Goal: Task Accomplishment & Management: Use online tool/utility

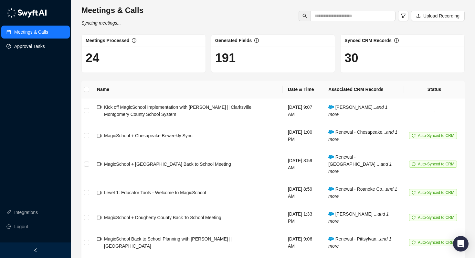
click at [27, 45] on link "Approval Tasks" at bounding box center [29, 46] width 31 height 13
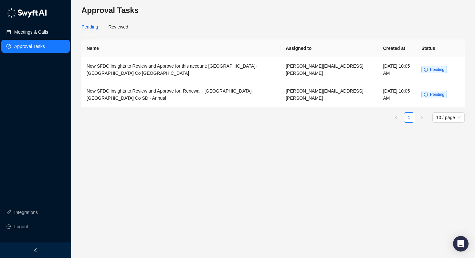
click at [34, 35] on link "Meetings & Calls" at bounding box center [31, 32] width 34 height 13
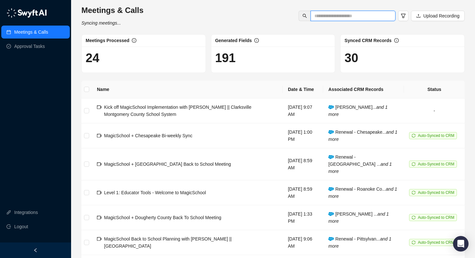
click at [335, 16] on input "text" at bounding box center [351, 15] width 72 height 7
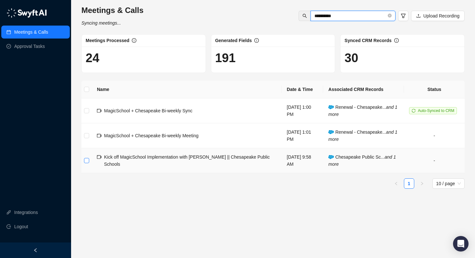
type input "**********"
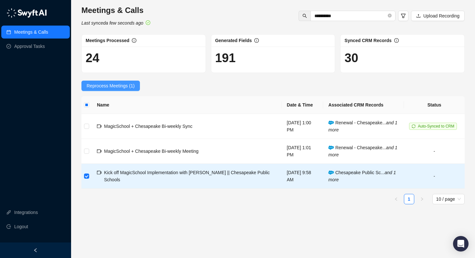
click at [116, 86] on span "Reprocess Meetings (1)" at bounding box center [111, 85] width 48 height 7
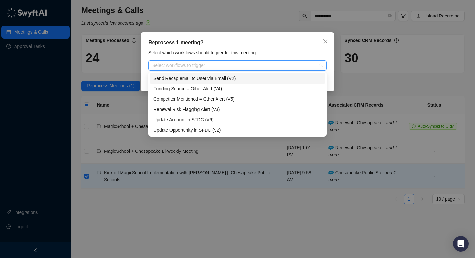
click at [204, 67] on div at bounding box center [234, 65] width 169 height 5
click at [185, 118] on div "Update Account in SFDC (V6)" at bounding box center [238, 119] width 168 height 7
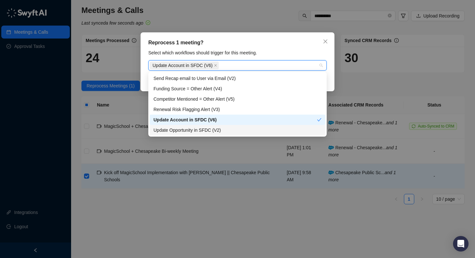
click at [185, 131] on div "Update Opportunity in SFDC (V2)" at bounding box center [238, 129] width 168 height 7
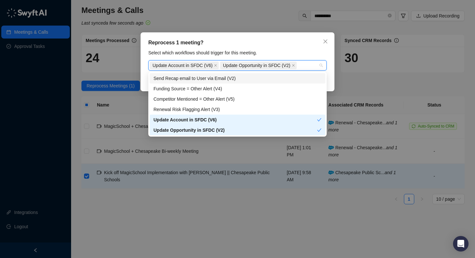
click at [232, 48] on div "Reprocess 1 meeting? Select which workflows should trigger for this meeting. Up…" at bounding box center [238, 61] width 194 height 59
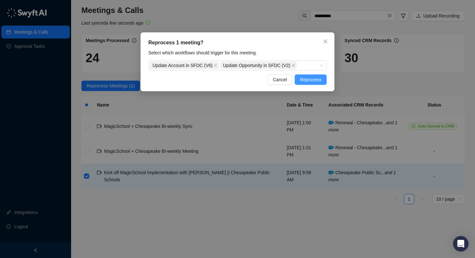
click at [308, 82] on span "Reprocess" at bounding box center [311, 79] width 22 height 7
